Goal: Information Seeking & Learning: Learn about a topic

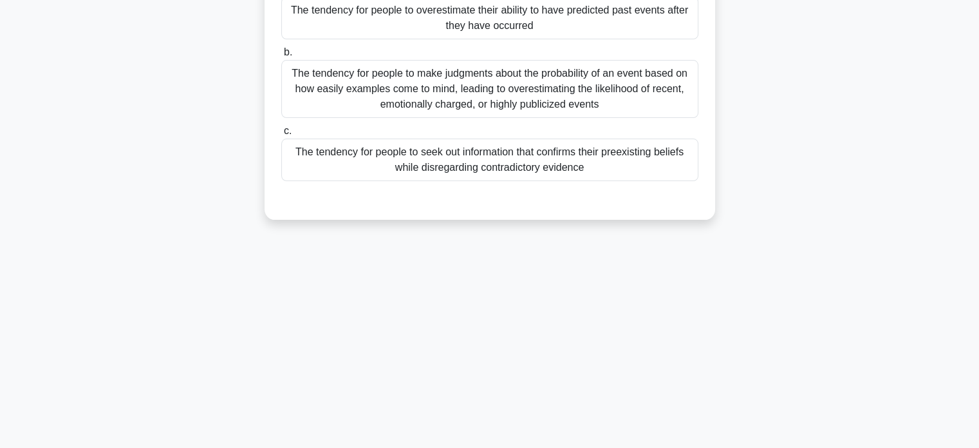
scroll to position [248, 0]
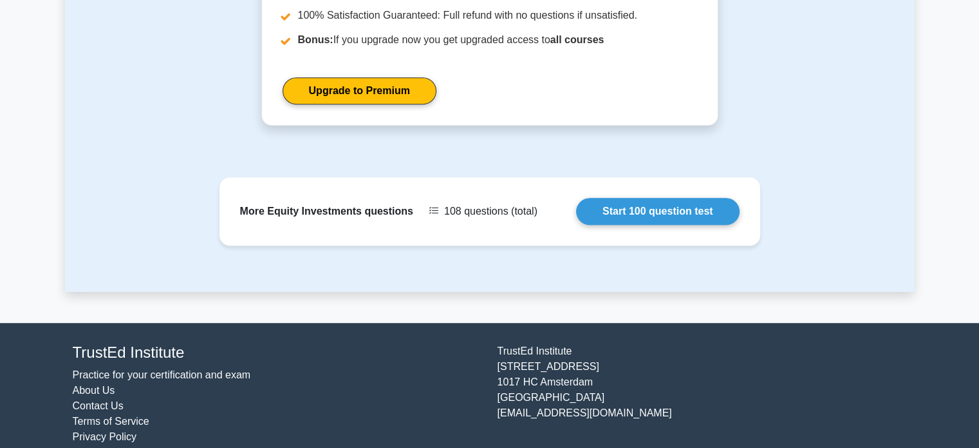
scroll to position [936, 0]
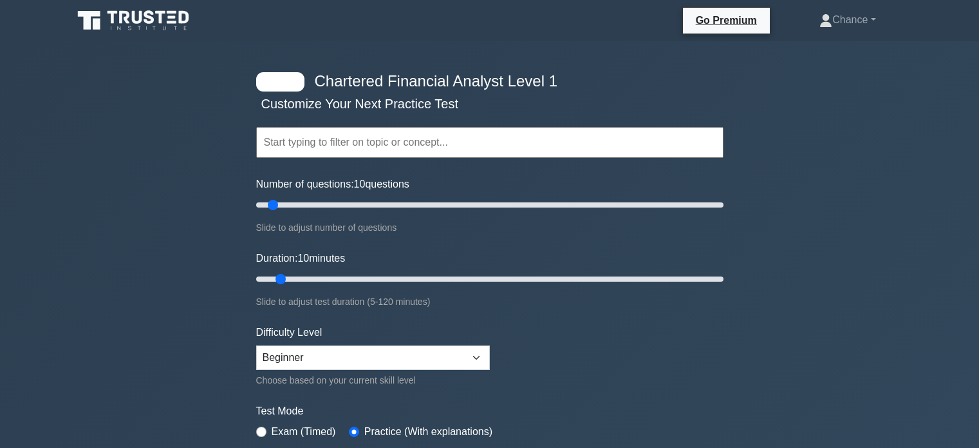
select select "beginner"
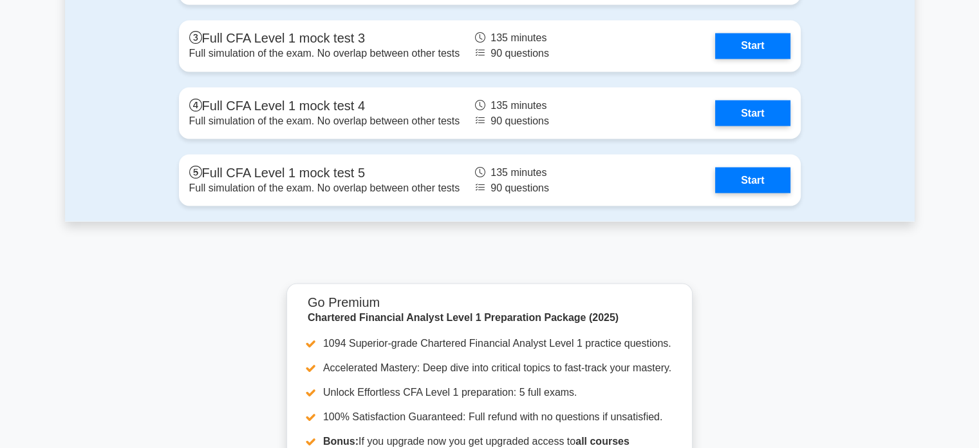
scroll to position [2382, 0]
